Goal: Task Accomplishment & Management: Use online tool/utility

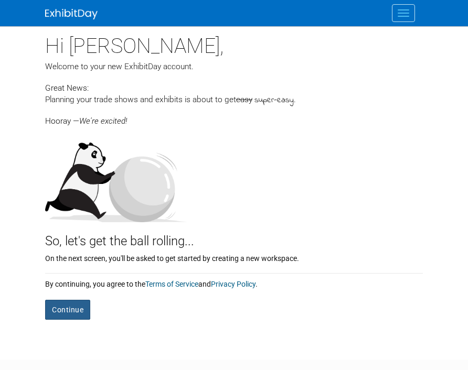
click at [67, 318] on button "Continue" at bounding box center [67, 310] width 45 height 20
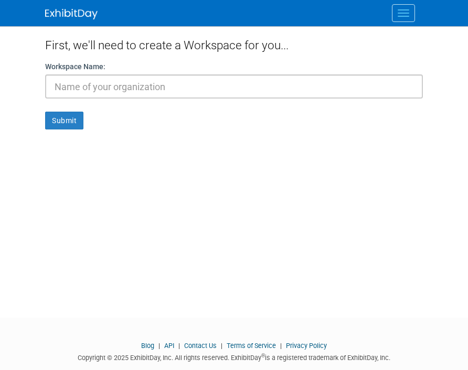
click at [268, 86] on input "text" at bounding box center [234, 86] width 378 height 24
type input "[PERSON_NAME]"
click at [51, 124] on button "Submit" at bounding box center [64, 121] width 38 height 18
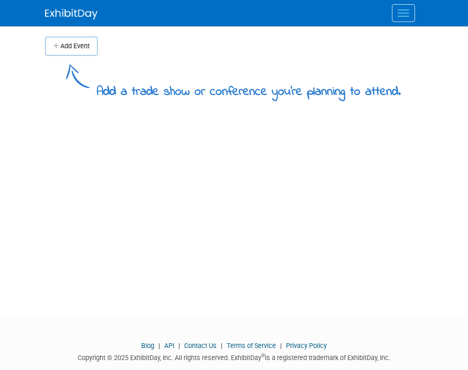
click at [70, 53] on button "Add Event" at bounding box center [71, 46] width 52 height 19
